Goal: Check status

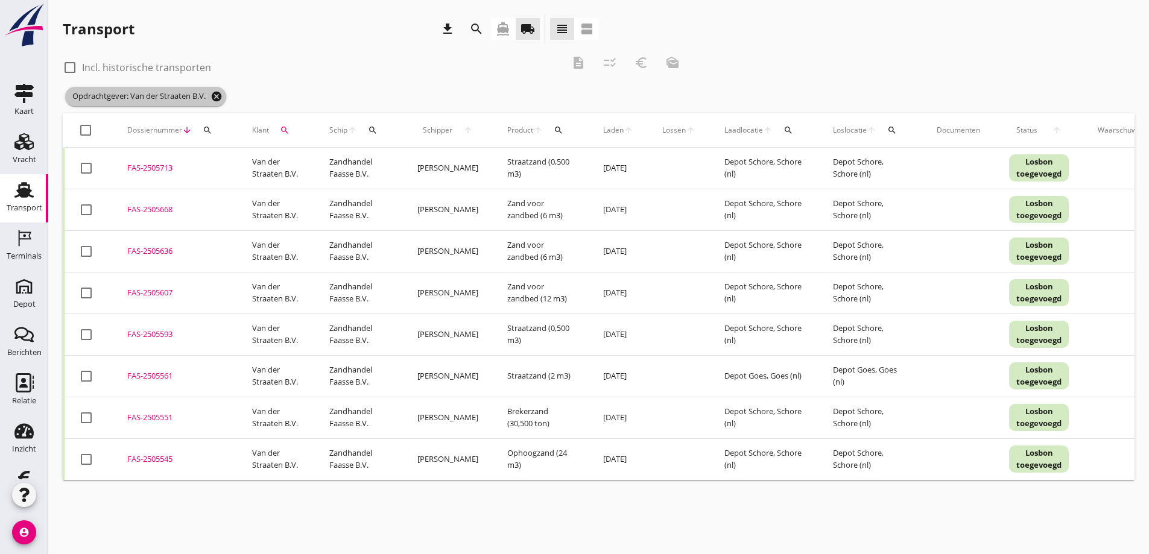
click at [217, 92] on icon "cancel" at bounding box center [217, 96] width 12 height 12
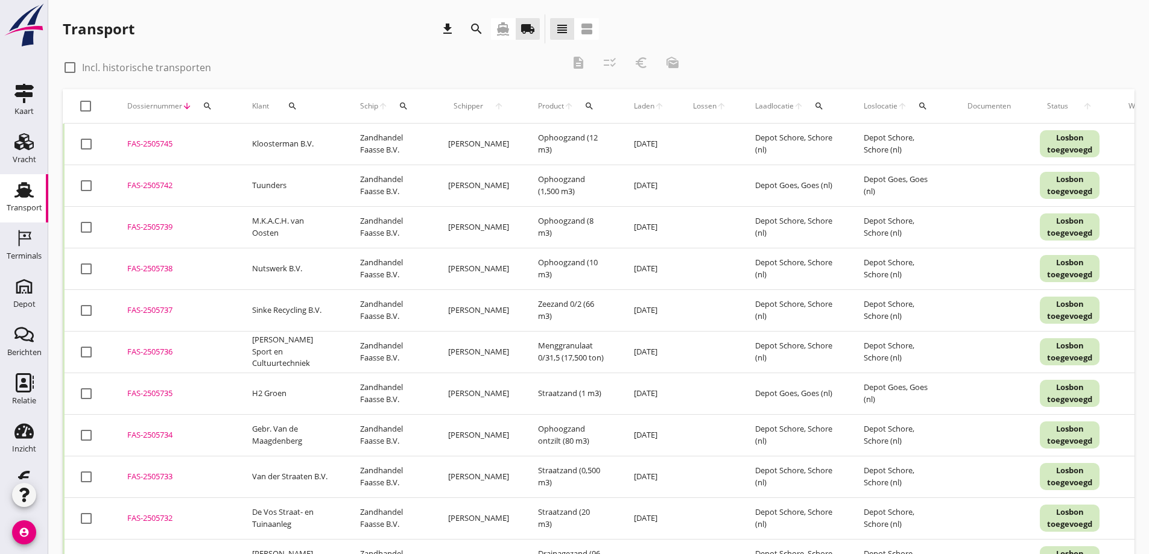
click at [294, 104] on icon "search" at bounding box center [293, 106] width 10 height 10
click at [315, 145] on input "Zoeken op opdrachtgever..." at bounding box center [341, 141] width 125 height 19
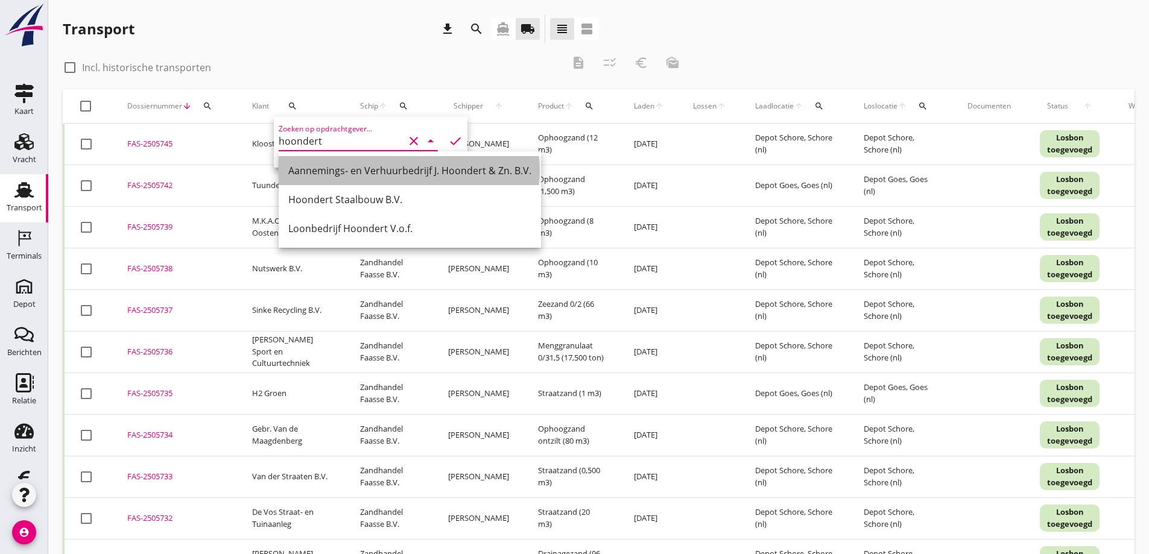
click at [322, 171] on div "Aannemings- en Verhuurbedrijf J. Hoondert & Zn. B.V." at bounding box center [409, 170] width 243 height 14
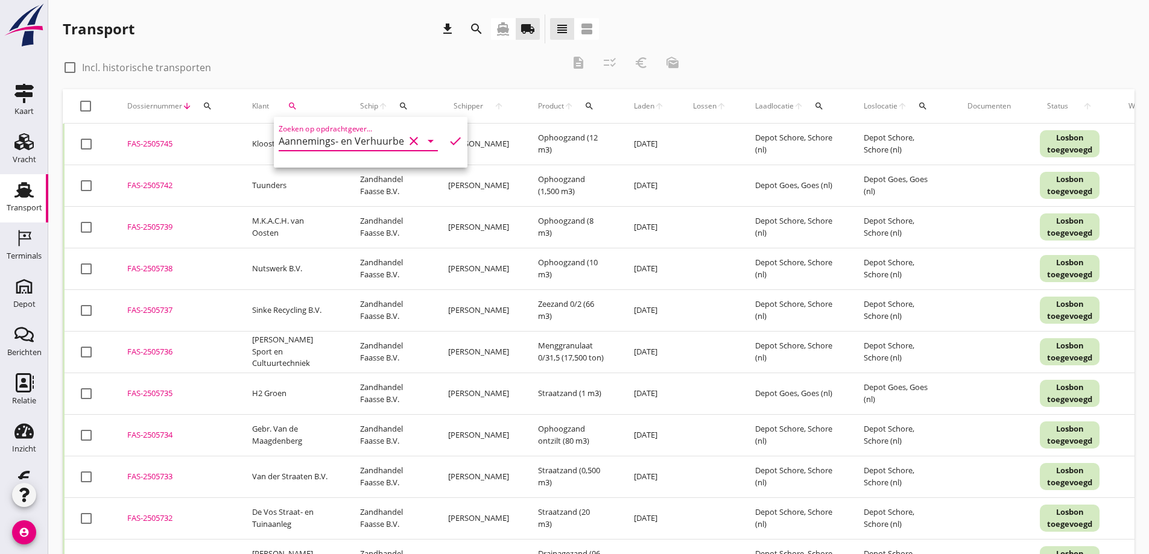
type input "Aannemings- en Verhuurbedrijf J. Hoondert & Zn. B.V."
click at [71, 68] on div at bounding box center [70, 67] width 21 height 21
checkbox input "true"
click at [293, 104] on icon "search" at bounding box center [293, 106] width 10 height 10
click at [313, 146] on input "Zoeken op opdrachtgever..." at bounding box center [341, 141] width 125 height 19
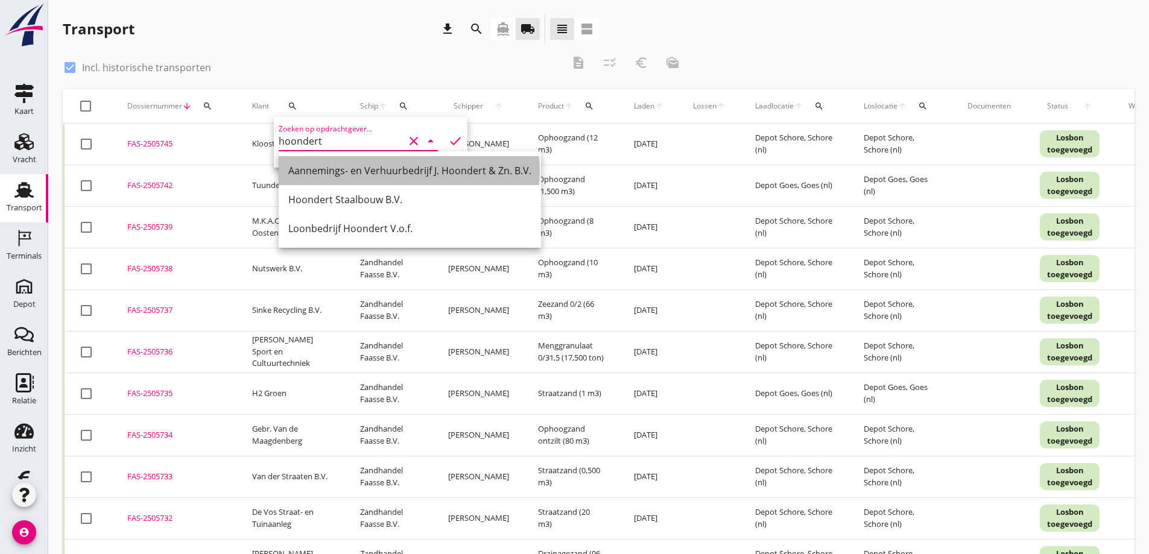
click at [334, 165] on div "Aannemings- en Verhuurbedrijf J. Hoondert & Zn. B.V." at bounding box center [409, 170] width 243 height 14
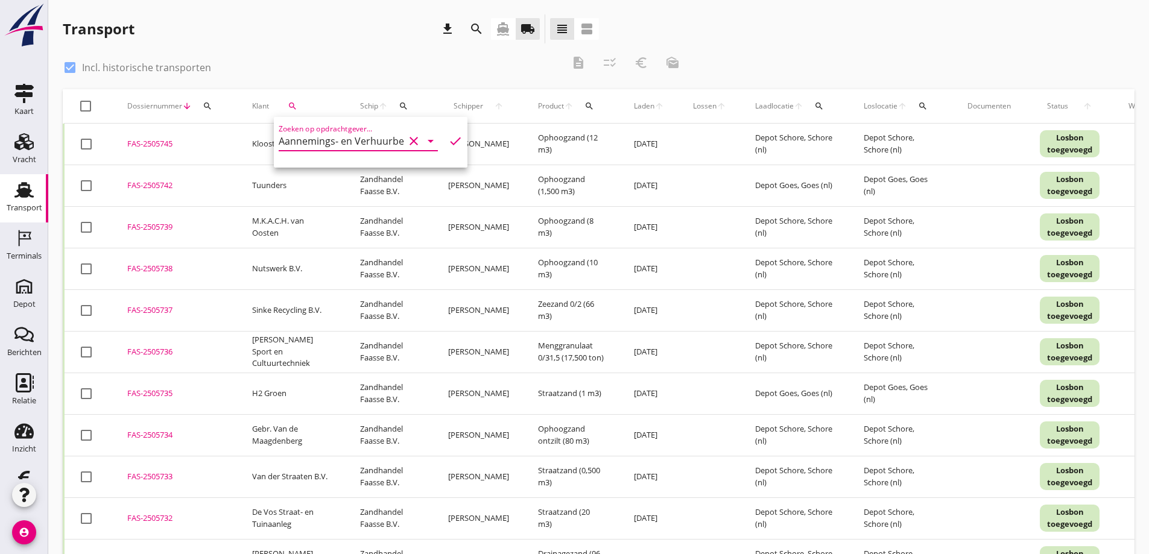
type input "Aannemings- en Verhuurbedrijf J. Hoondert & Zn. B.V."
click at [448, 139] on icon "check" at bounding box center [455, 141] width 14 height 14
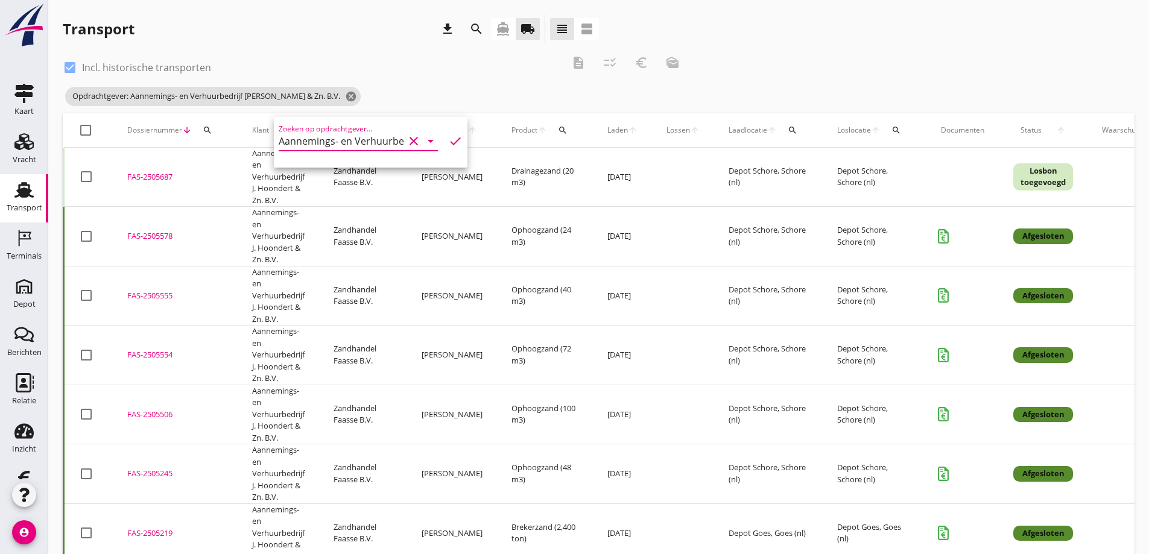
click at [411, 77] on div "check_box Incl. historische transporten description checklist_rtl euro_symbol m…" at bounding box center [376, 66] width 626 height 36
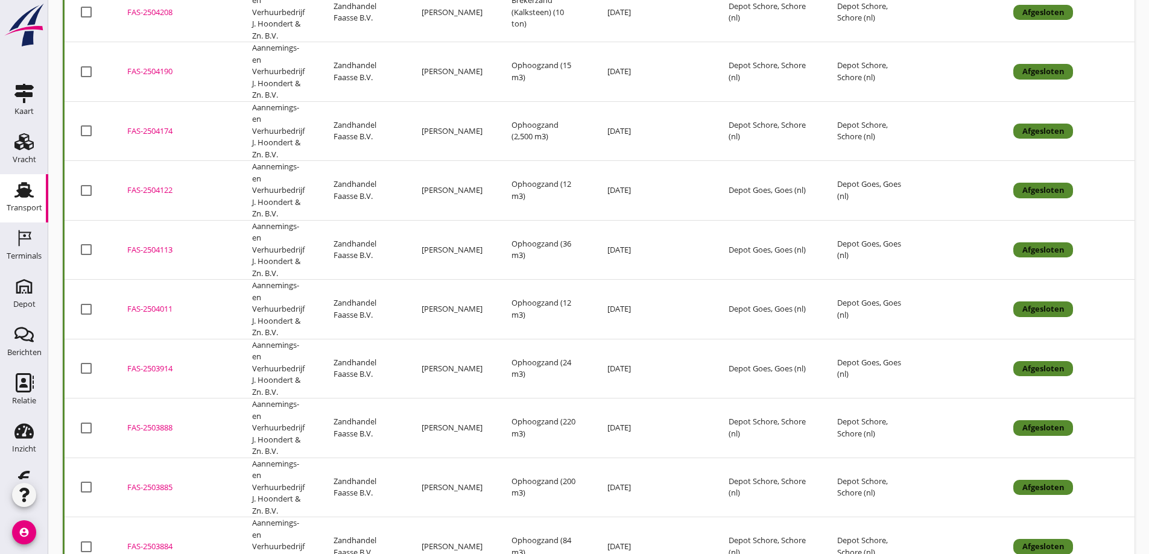
scroll to position [2333, 0]
